Goal: Find contact information: Find contact information

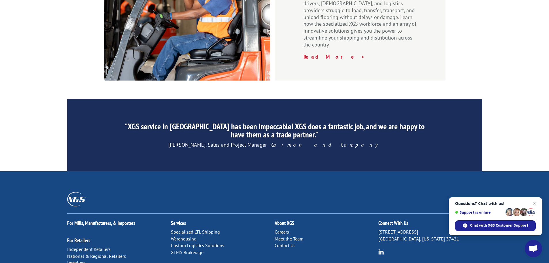
scroll to position [879, 0]
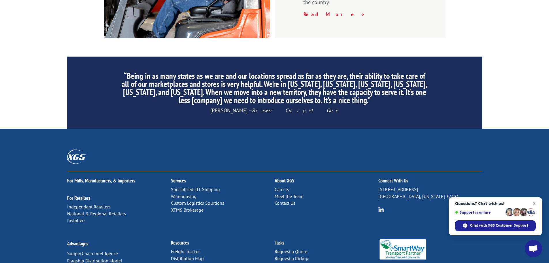
click at [196, 255] on link "Distribution Map" at bounding box center [187, 258] width 33 height 6
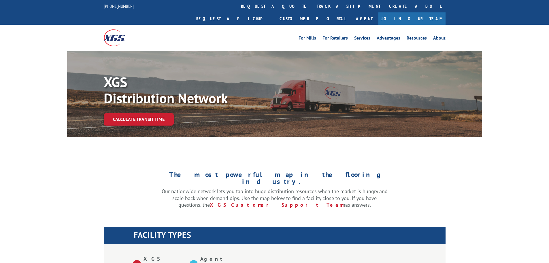
scroll to position [144, 0]
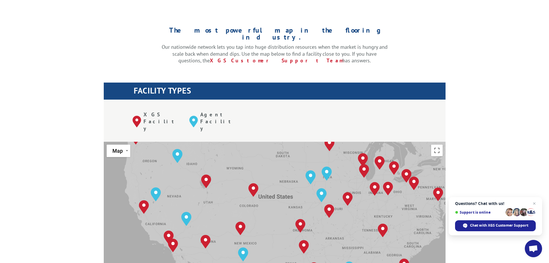
drag, startPoint x: 251, startPoint y: 135, endPoint x: 272, endPoint y: 112, distance: 31.2
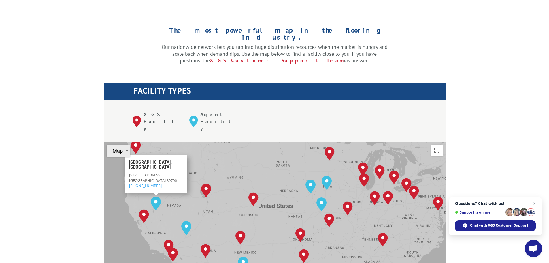
click at [123, 144] on button "Map" at bounding box center [119, 150] width 24 height 12
click at [119, 169] on li "Satellite" at bounding box center [123, 175] width 33 height 12
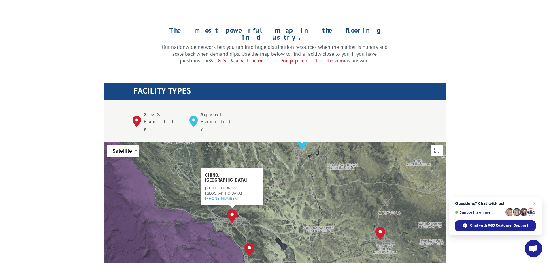
drag, startPoint x: 159, startPoint y: 197, endPoint x: 223, endPoint y: 201, distance: 63.3
click at [223, 201] on div "Albuquerque, NM Baltimore, MD Boise, ID Chicago, IL Chino, CA Cleveland, OH Dal…" at bounding box center [275, 237] width 342 height 190
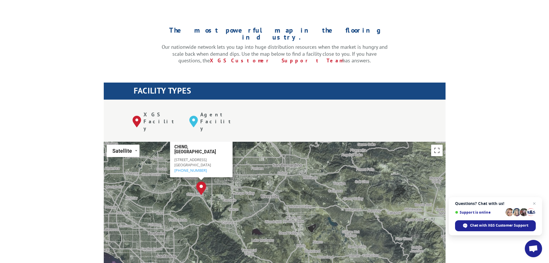
drag, startPoint x: 188, startPoint y: 181, endPoint x: 227, endPoint y: 210, distance: 48.7
click at [274, 219] on div "Albuquerque, NM Baltimore, MD Boise, ID Chicago, IL Chino, CA Cleveland, OH Dal…" at bounding box center [275, 237] width 342 height 190
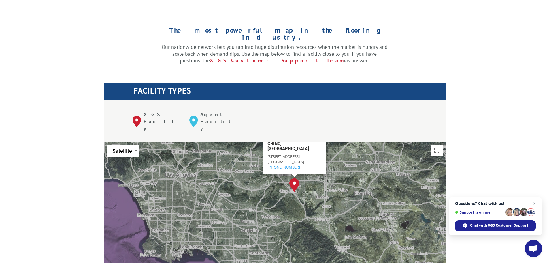
drag, startPoint x: 204, startPoint y: 208, endPoint x: 302, endPoint y: 204, distance: 98.4
click at [302, 204] on div "Albuquerque, NM Baltimore, MD Boise, ID Chicago, IL Chino, CA Cleveland, OH Dal…" at bounding box center [275, 237] width 342 height 190
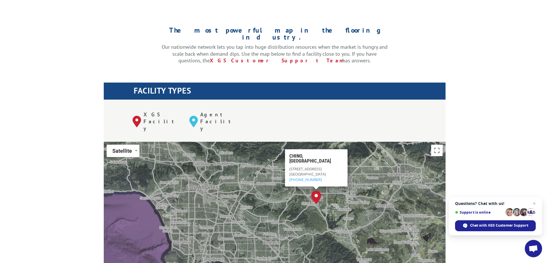
drag, startPoint x: 247, startPoint y: 183, endPoint x: 271, endPoint y: 197, distance: 27.5
click at [271, 197] on div "Albuquerque, NM Baltimore, MD Boise, ID Chicago, IL Chino, CA Cleveland, OH Dal…" at bounding box center [275, 237] width 342 height 190
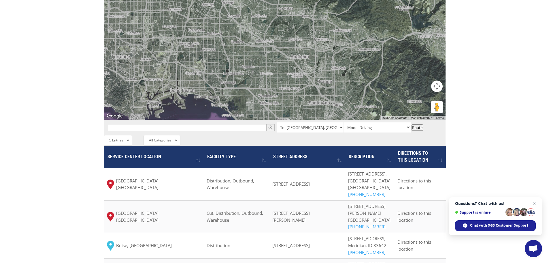
scroll to position [288, 0]
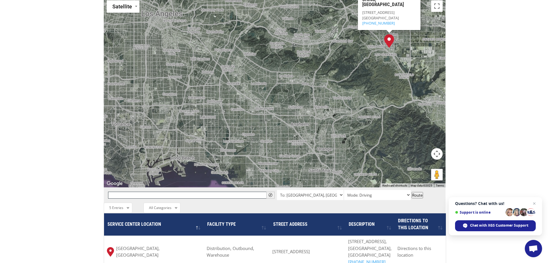
click at [144, 191] on input "text" at bounding box center [191, 194] width 167 height 7
type input "La Mirada"
click at [271, 193] on span "" at bounding box center [271, 195] width 4 height 4
click at [204, 191] on input "La Mirada" at bounding box center [191, 194] width 167 height 7
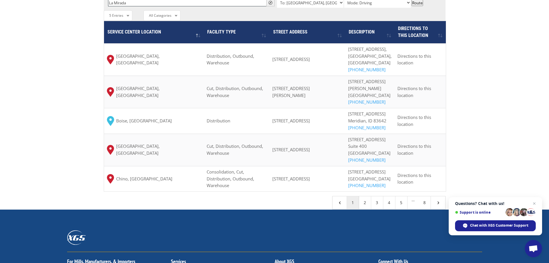
scroll to position [519, 0]
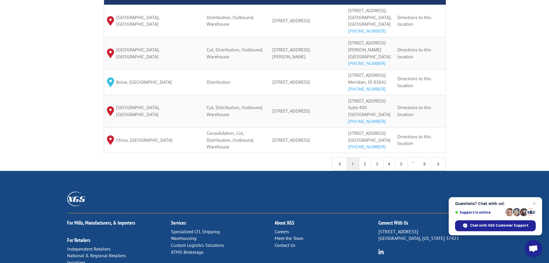
click at [363, 170] on link "2" at bounding box center [365, 163] width 12 height 13
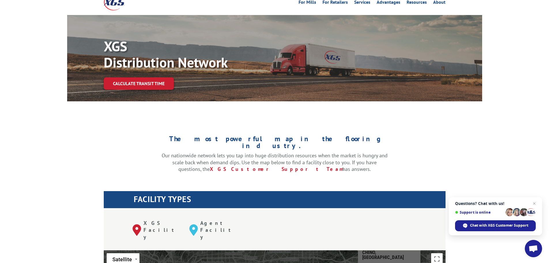
scroll to position [0, 0]
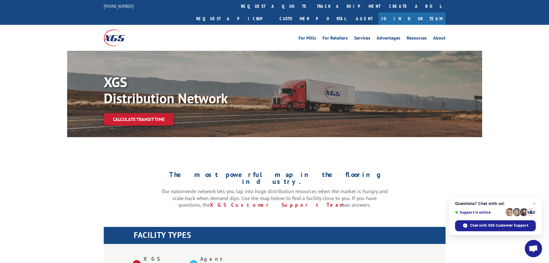
click at [112, 29] on img at bounding box center [114, 37] width 21 height 16
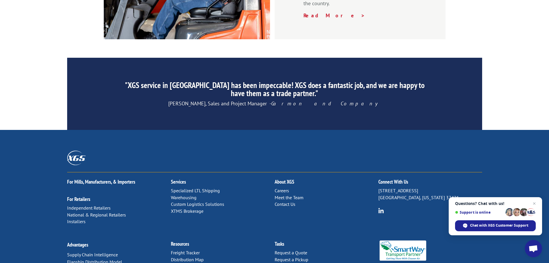
scroll to position [879, 0]
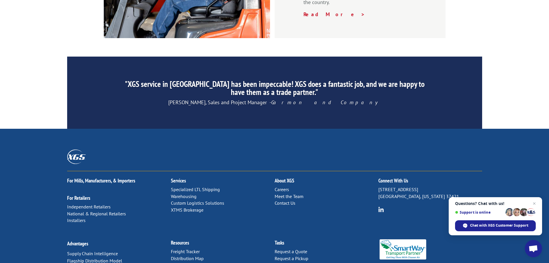
click at [284, 200] on link "Contact Us" at bounding box center [285, 203] width 21 height 6
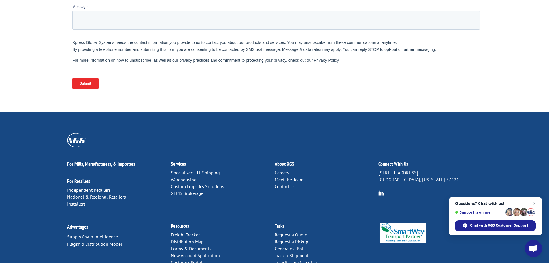
scroll to position [237, 0]
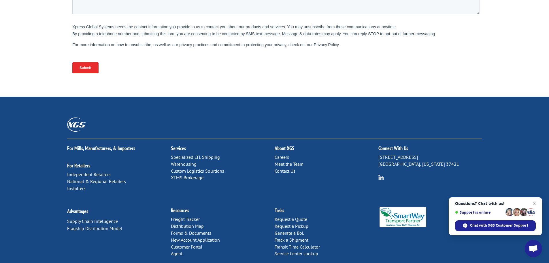
click at [293, 161] on link "Meet the Team" at bounding box center [289, 164] width 29 height 6
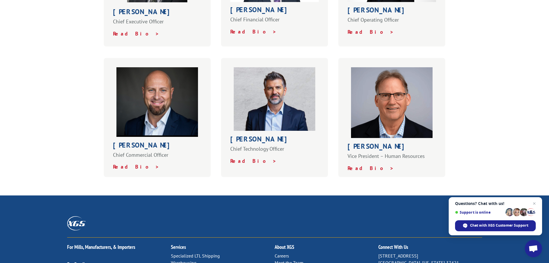
scroll to position [144, 0]
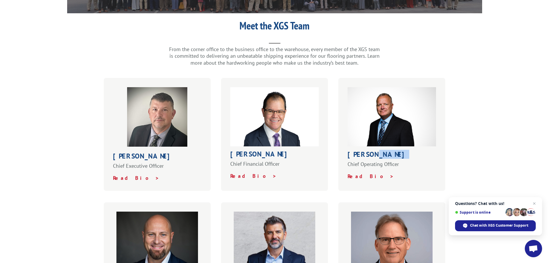
drag, startPoint x: 371, startPoint y: 144, endPoint x: 401, endPoint y: 143, distance: 30.6
click at [401, 151] on h1 "[PERSON_NAME]" at bounding box center [392, 156] width 89 height 10
click at [401, 151] on h1 "Greg Laminack" at bounding box center [392, 156] width 89 height 10
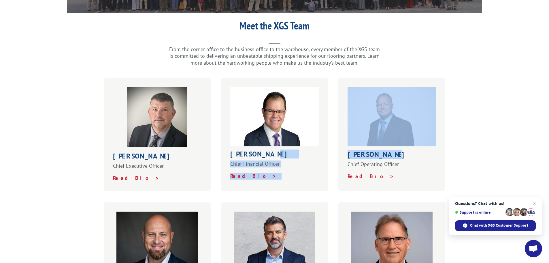
drag, startPoint x: 340, startPoint y: 140, endPoint x: 333, endPoint y: 140, distance: 7.5
click at [333, 140] on div "Bob Kenna Chief Executive Officer Read Bio > Roger Silva Chief Financial Office…" at bounding box center [275, 134] width 342 height 113
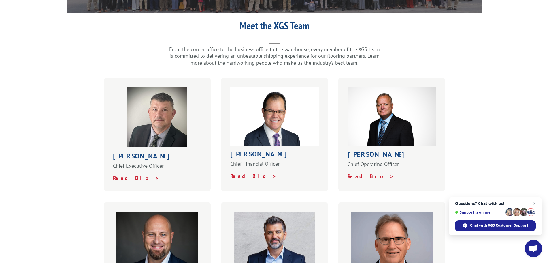
click at [379, 150] on strong "Greg Laminack" at bounding box center [379, 154] width 62 height 9
drag, startPoint x: 394, startPoint y: 143, endPoint x: 350, endPoint y: 141, distance: 44.2
click at [350, 151] on h1 "Greg Laminack" at bounding box center [392, 156] width 89 height 10
copy strong "Greg Laminack"
click at [483, 112] on div "Meet the XGS Team From the corner office to the business office to the warehous…" at bounding box center [274, 179] width 549 height 319
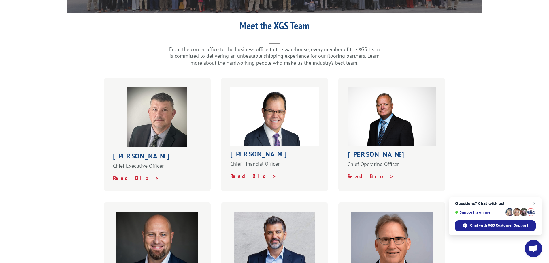
scroll to position [0, 0]
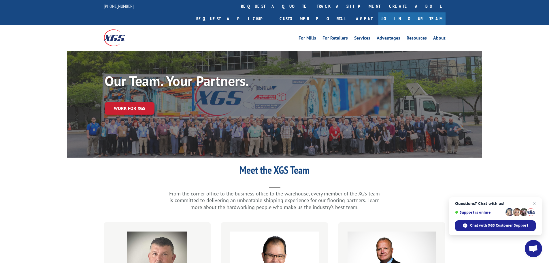
click at [437, 36] on link "About" at bounding box center [439, 39] width 12 height 6
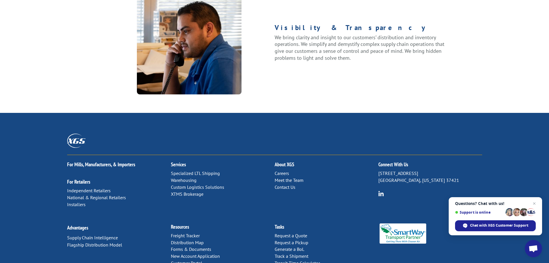
scroll to position [742, 0]
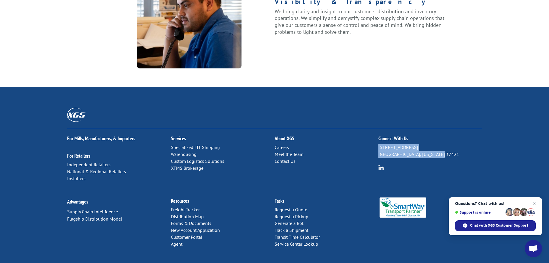
drag, startPoint x: 378, startPoint y: 127, endPoint x: 447, endPoint y: 136, distance: 69.2
click at [447, 144] on p "[STREET_ADDRESS][US_STATE]" at bounding box center [431, 151] width 104 height 14
copy p "[STREET_ADDRESS][US_STATE]"
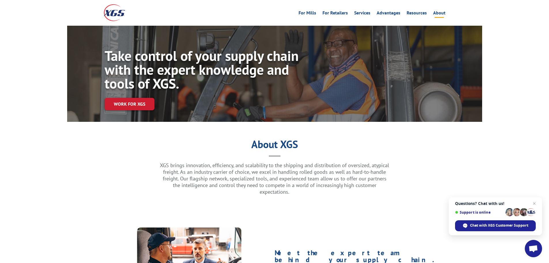
scroll to position [0, 0]
